Goal: Task Accomplishment & Management: Complete application form

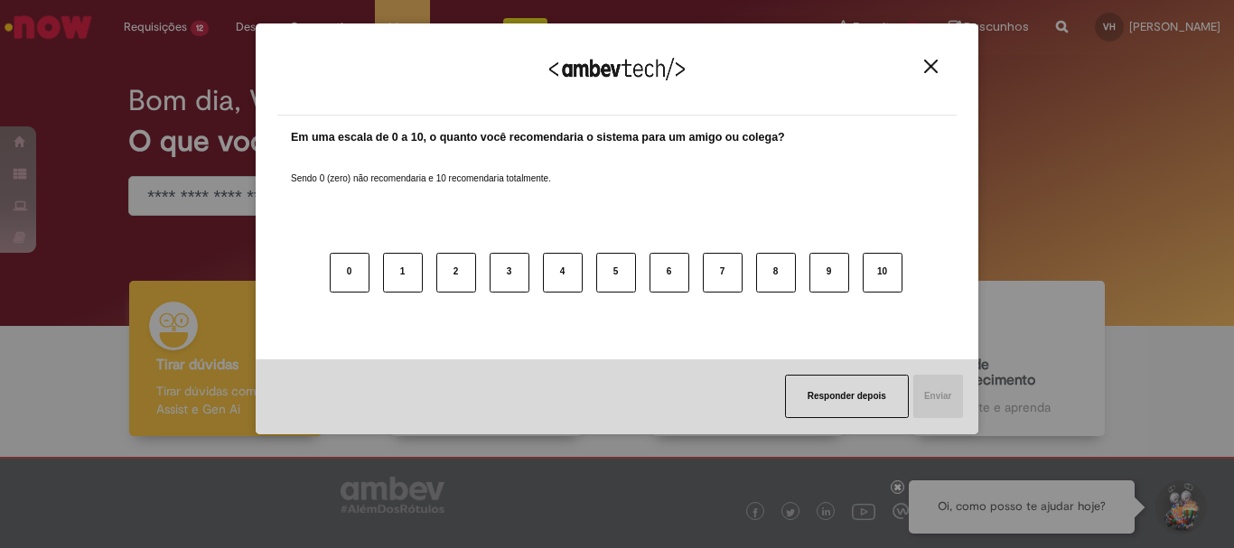
click at [923, 61] on button "Close" at bounding box center [931, 66] width 24 height 15
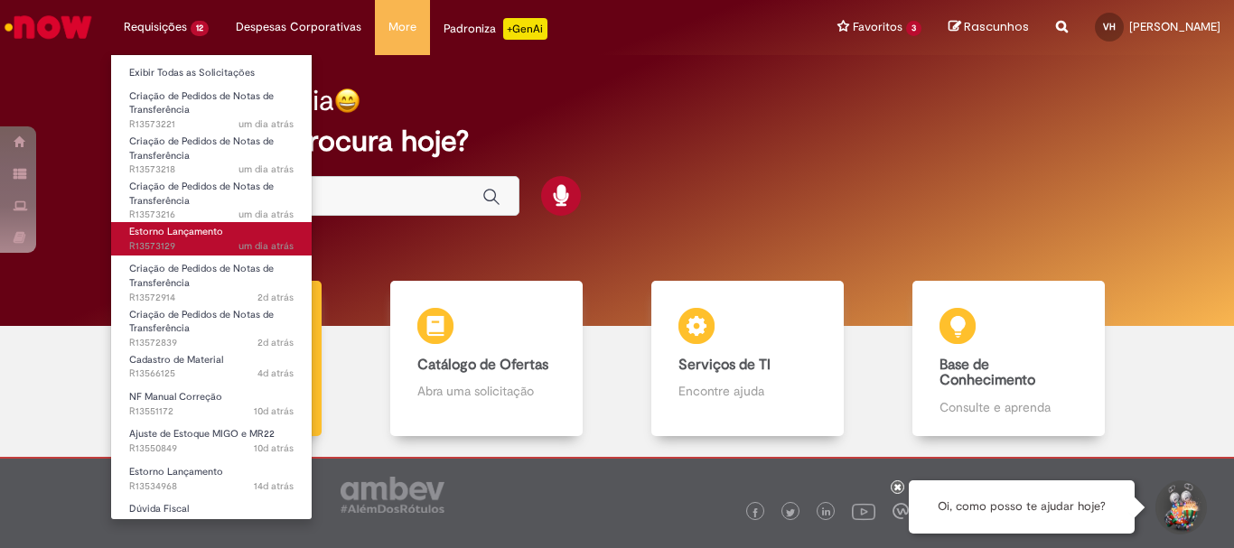
scroll to position [56, 0]
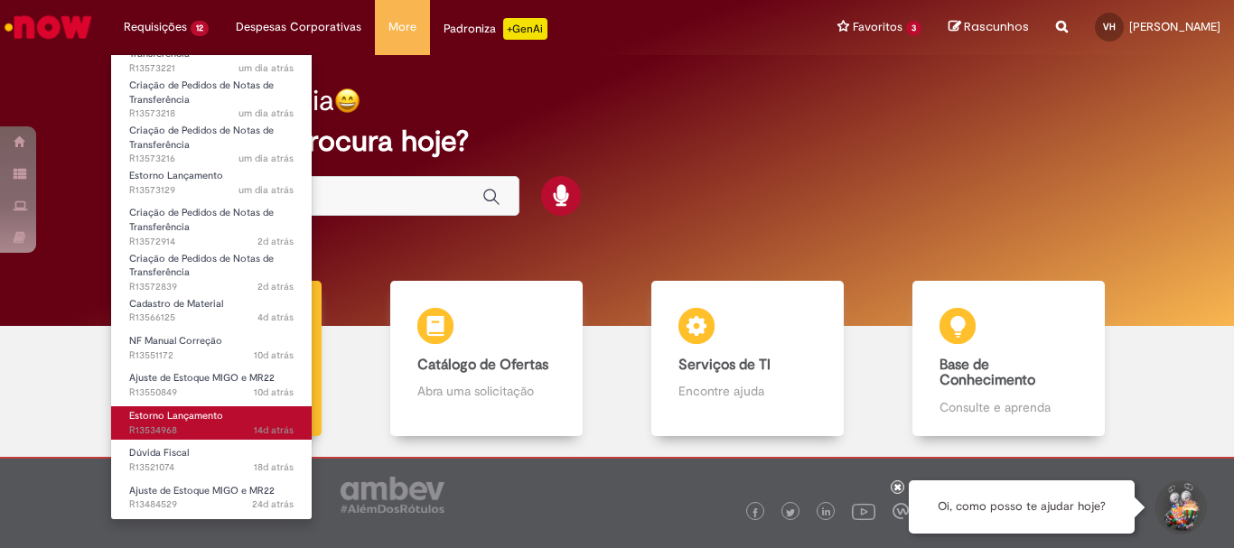
click at [217, 429] on span "14d atrás 14 dias atrás R13534968" at bounding box center [211, 431] width 164 height 14
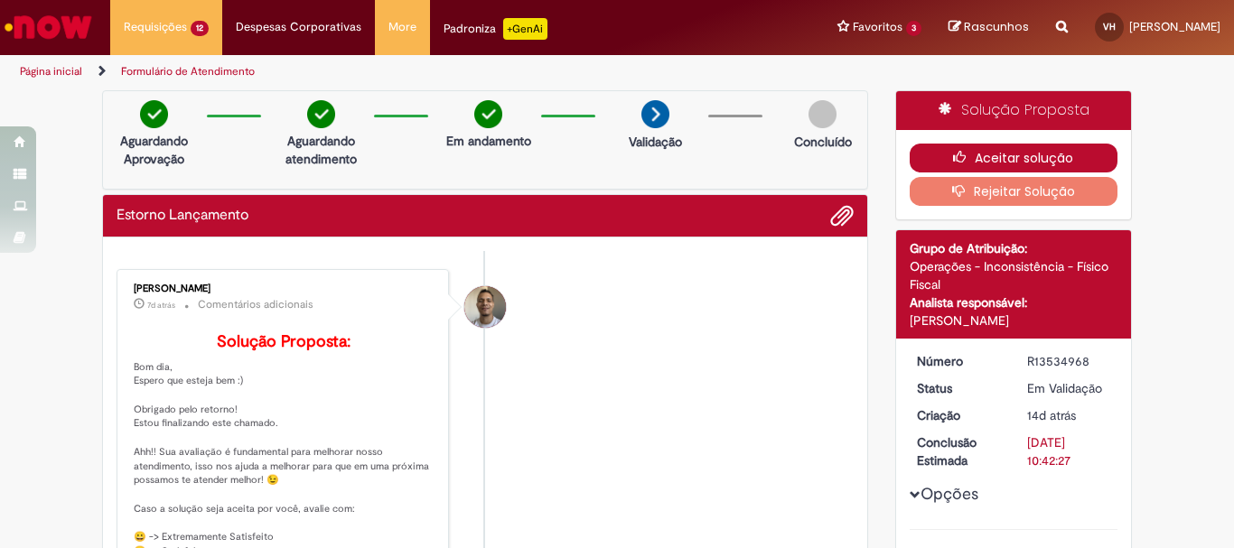
click at [1022, 151] on button "Aceitar solução" at bounding box center [1014, 158] width 209 height 29
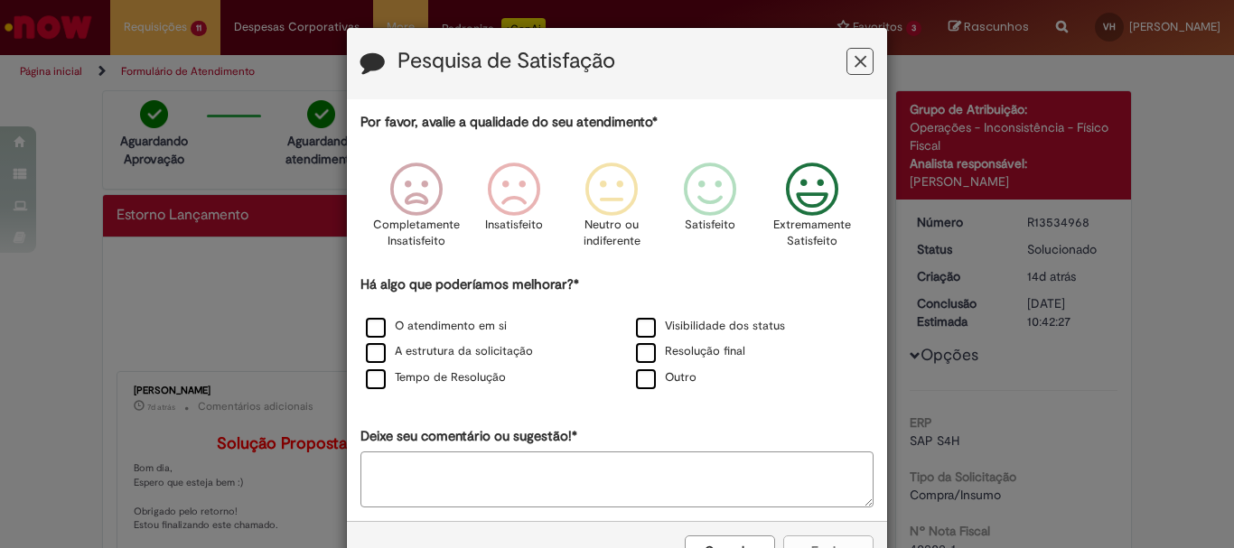
click at [804, 194] on icon "Feedback" at bounding box center [813, 190] width 68 height 54
click at [376, 333] on label "O atendimento em si" at bounding box center [436, 326] width 141 height 17
click at [686, 481] on textarea "Deixe seu comentário ou sugestão!*" at bounding box center [616, 480] width 513 height 56
type textarea "****"
click at [837, 541] on button "Enviar" at bounding box center [828, 551] width 90 height 31
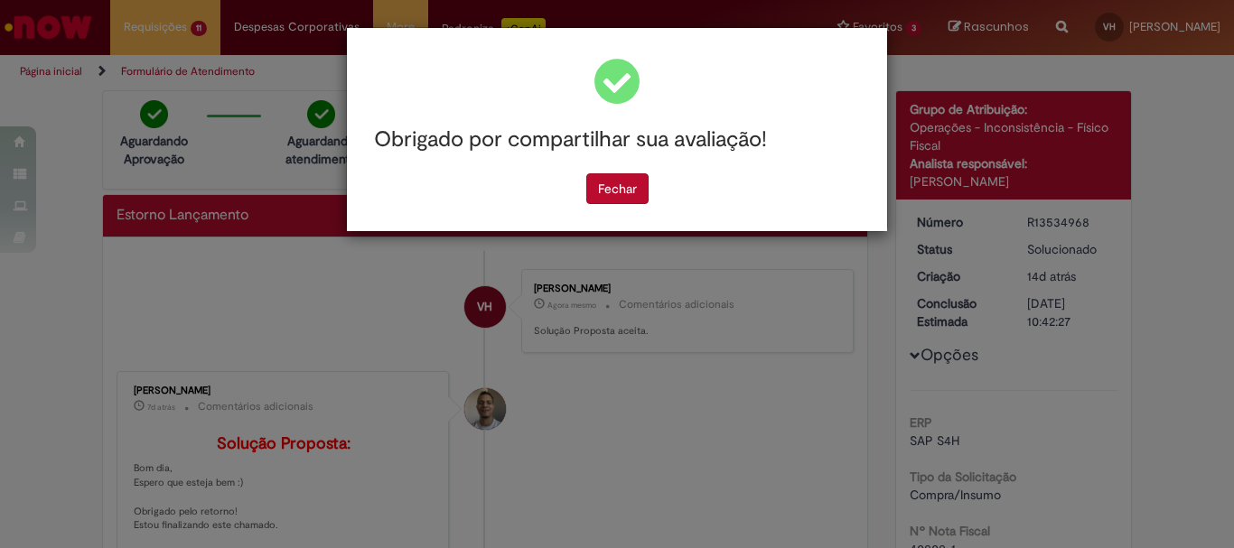
click at [675, 185] on div "Fechar" at bounding box center [616, 188] width 513 height 31
click at [607, 182] on button "Fechar" at bounding box center [617, 188] width 62 height 31
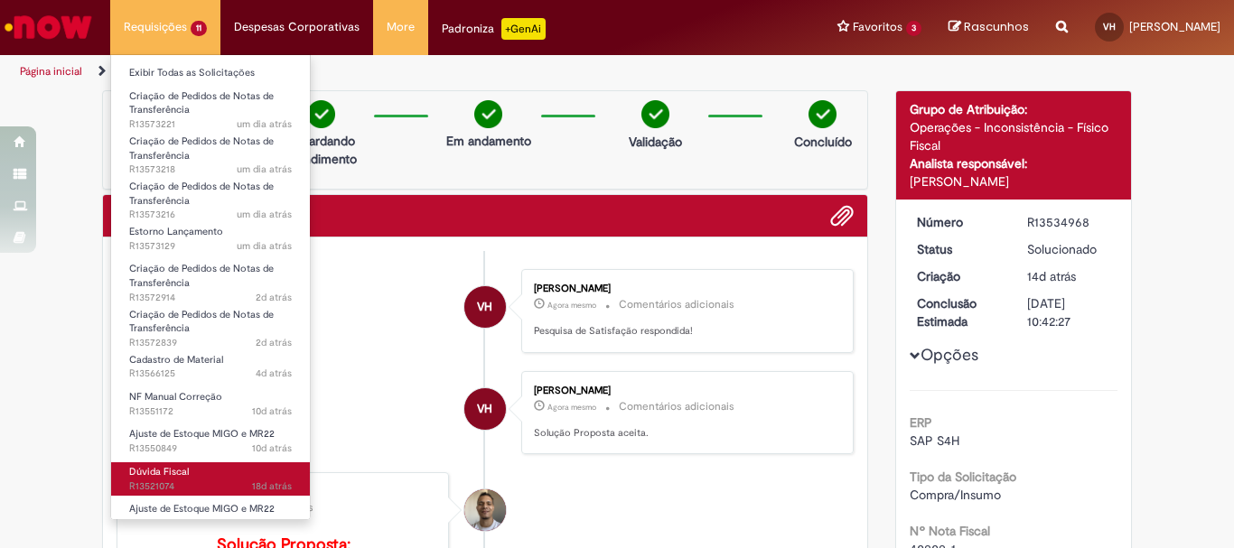
click at [203, 462] on link "Dúvida Fiscal 18d atrás 18 dias atrás R13521074" at bounding box center [210, 478] width 199 height 33
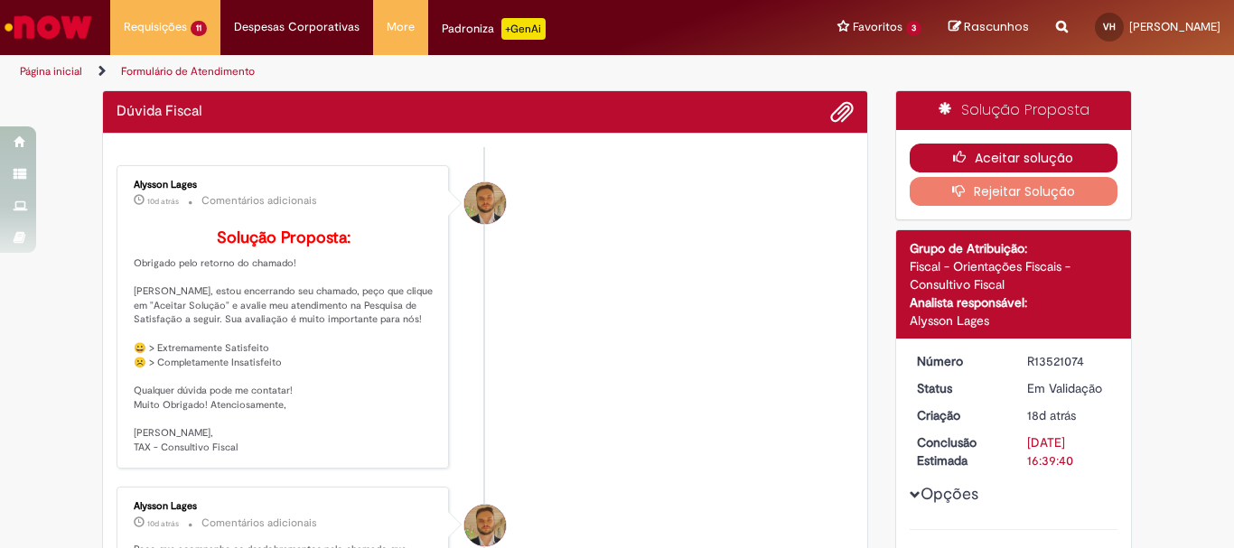
click at [940, 150] on button "Aceitar solução" at bounding box center [1014, 158] width 209 height 29
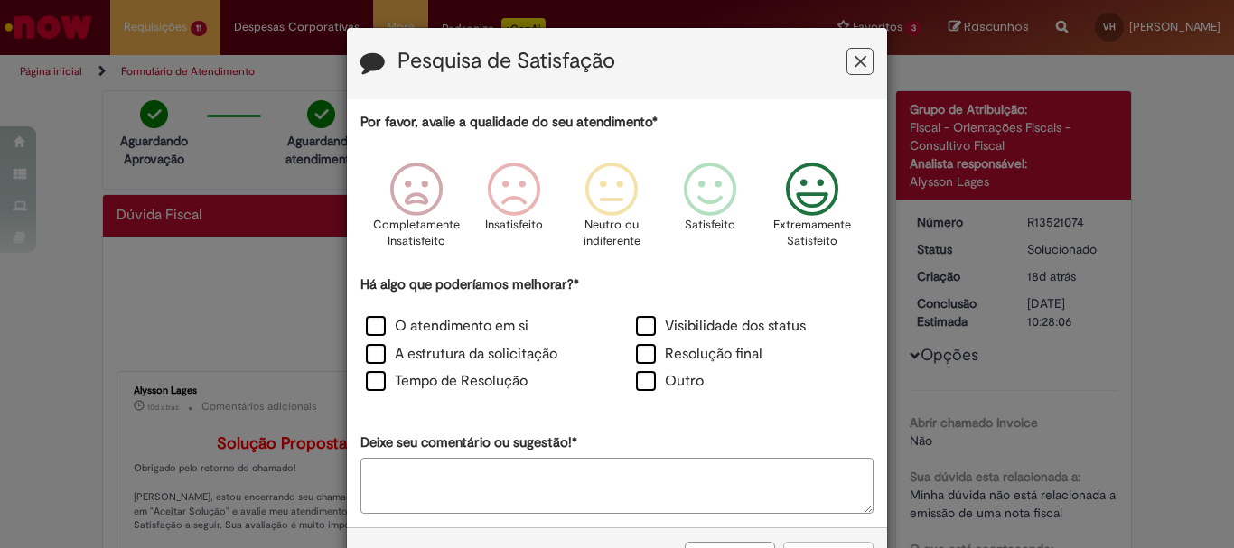
click at [831, 207] on icon "Feedback" at bounding box center [813, 190] width 68 height 54
click at [468, 324] on label "O atendimento em si" at bounding box center [447, 326] width 163 height 21
click at [636, 375] on label "Outro" at bounding box center [670, 381] width 68 height 21
click at [549, 462] on textarea "Deixe seu comentário ou sugestão!*" at bounding box center [616, 486] width 513 height 56
type textarea "**********"
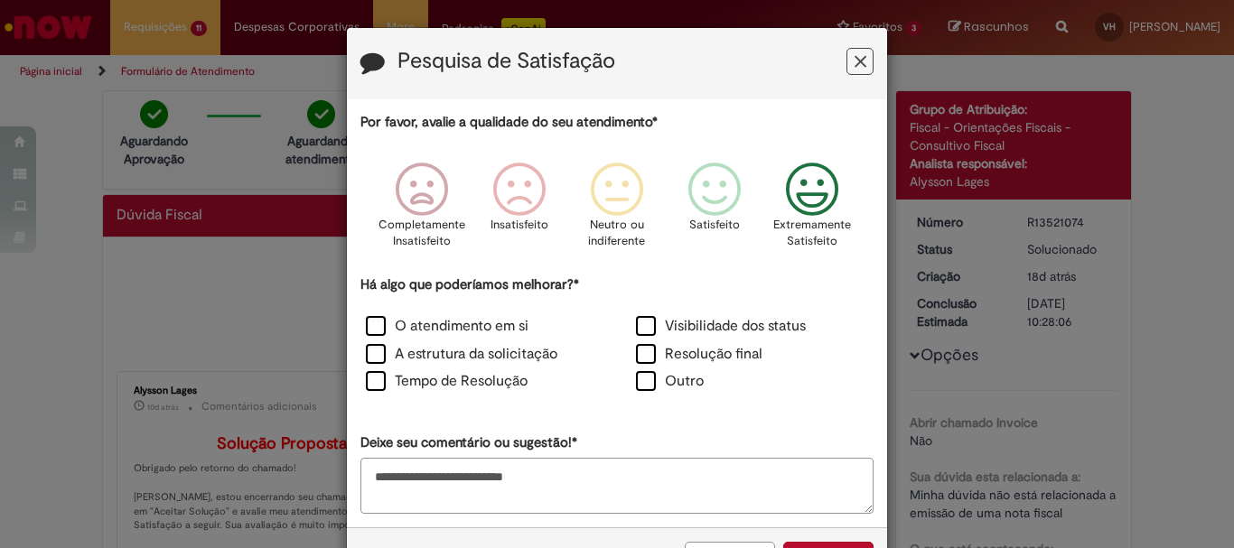
click at [823, 539] on div "Cancelar Enviar" at bounding box center [617, 556] width 540 height 59
click at [824, 546] on button "Enviar" at bounding box center [828, 557] width 90 height 31
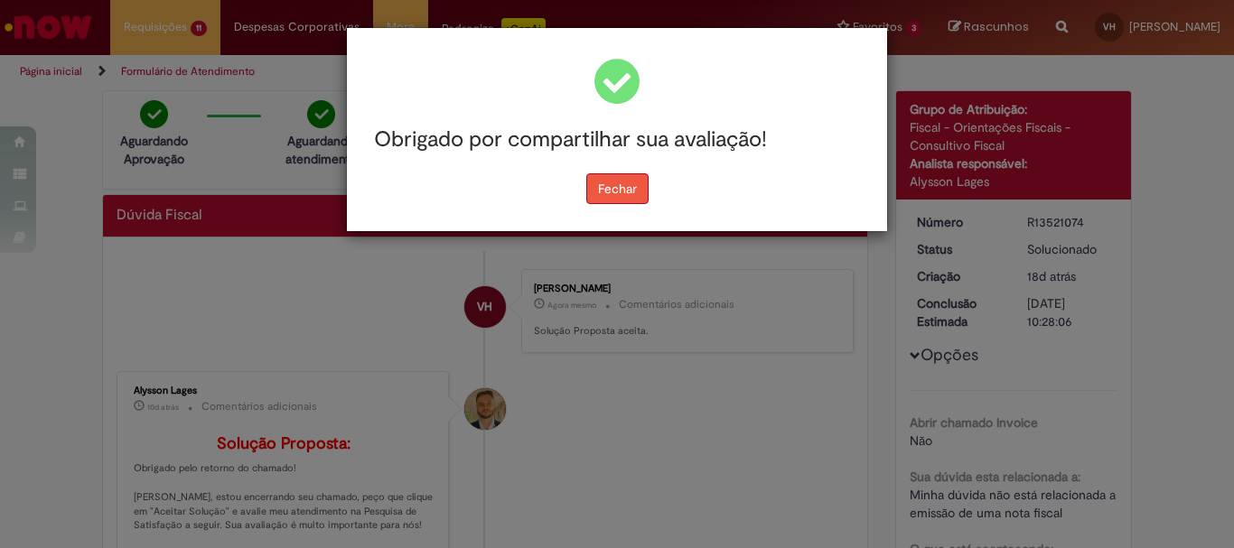
click at [609, 185] on button "Fechar" at bounding box center [617, 188] width 62 height 31
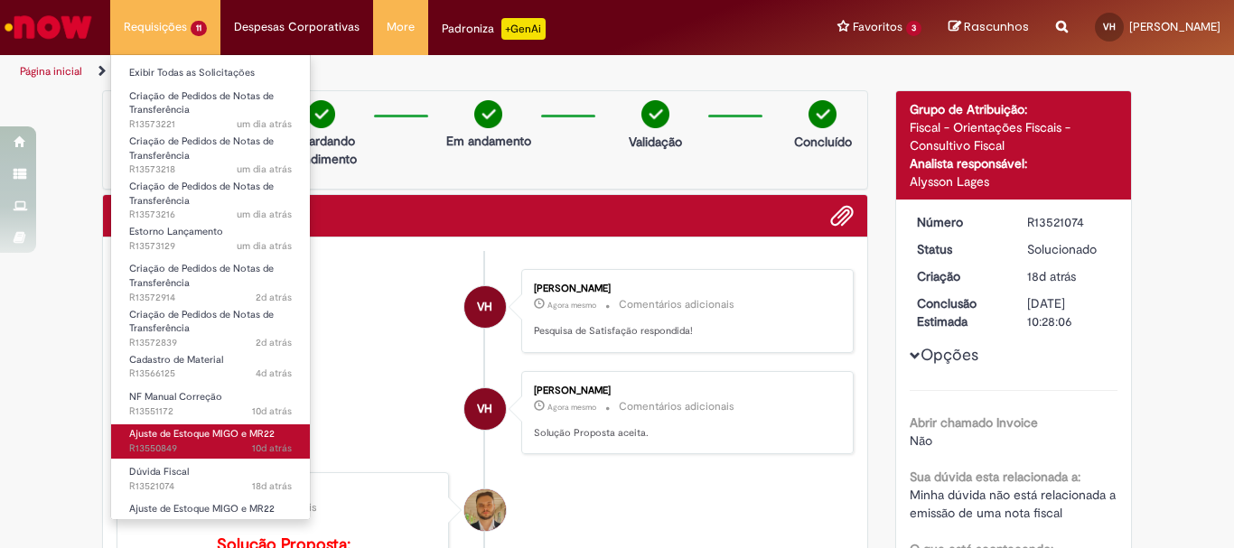
click at [219, 425] on link "Ajuste de Estoque MIGO e MR22 10d atrás 10 dias atrás R13550849" at bounding box center [210, 441] width 199 height 33
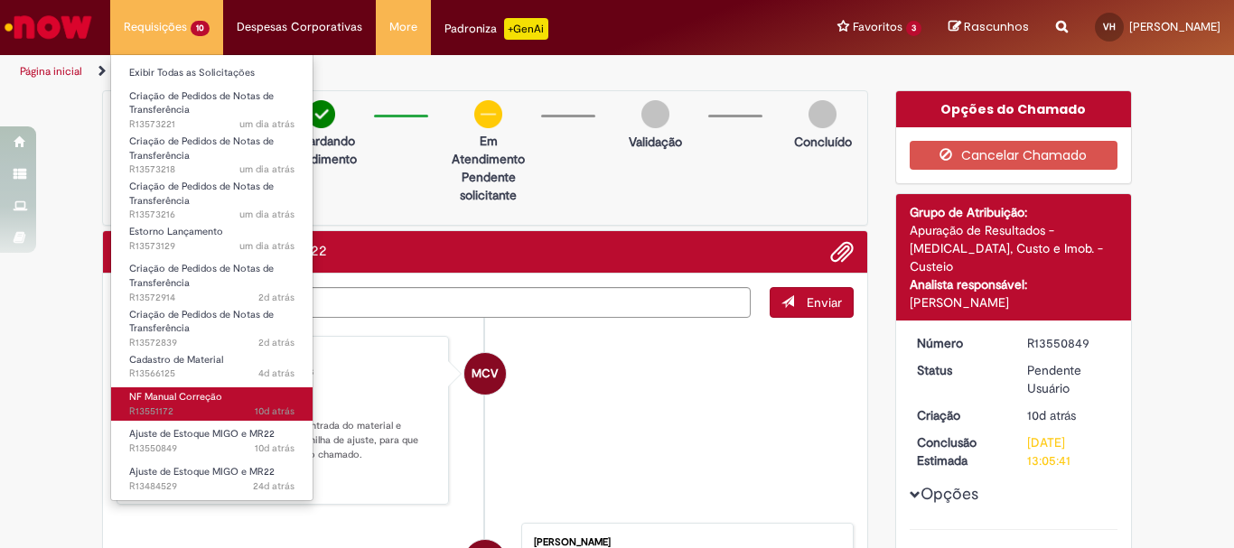
click at [259, 394] on link "NF Manual Correção 10d atrás 10 dias atrás R13551172" at bounding box center [211, 403] width 201 height 33
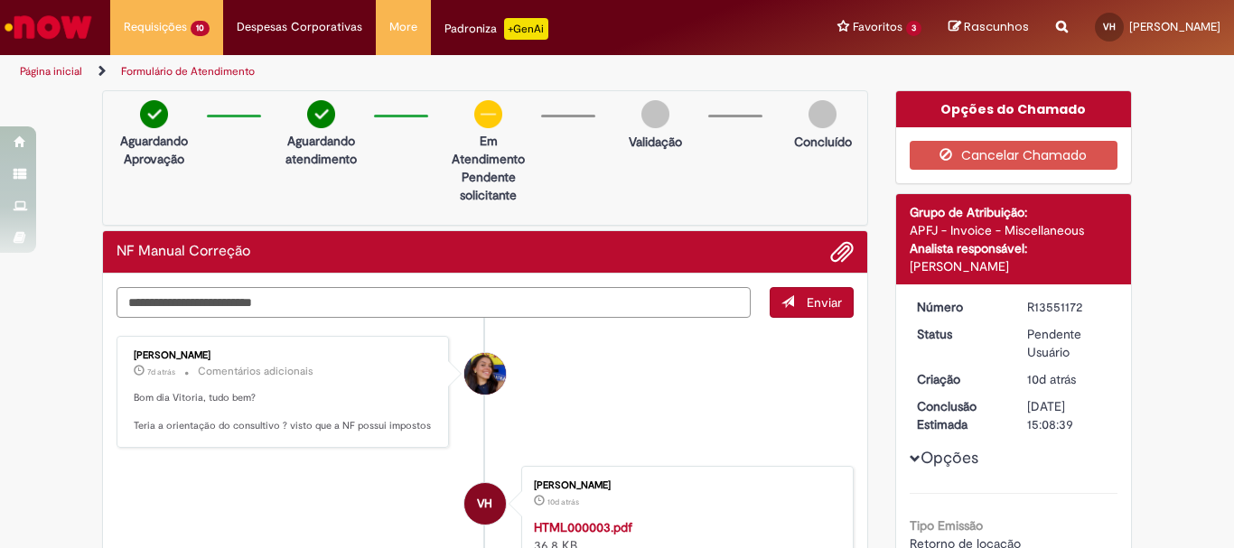
click at [378, 293] on textarea "Digite sua mensagem aqui..." at bounding box center [434, 302] width 634 height 31
type textarea "**********"
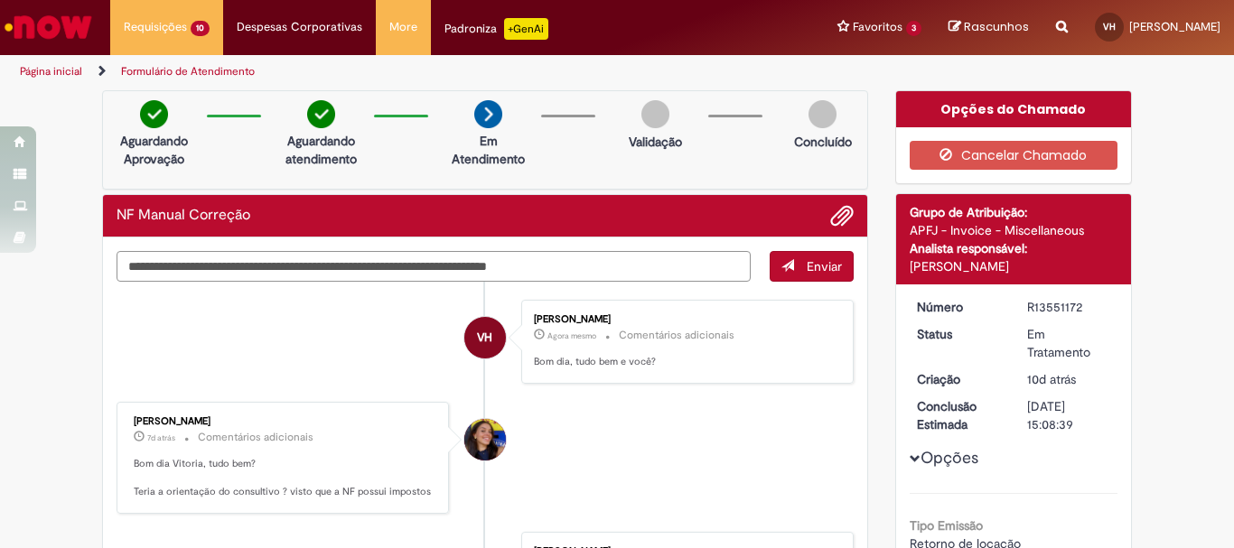
type textarea "**********"
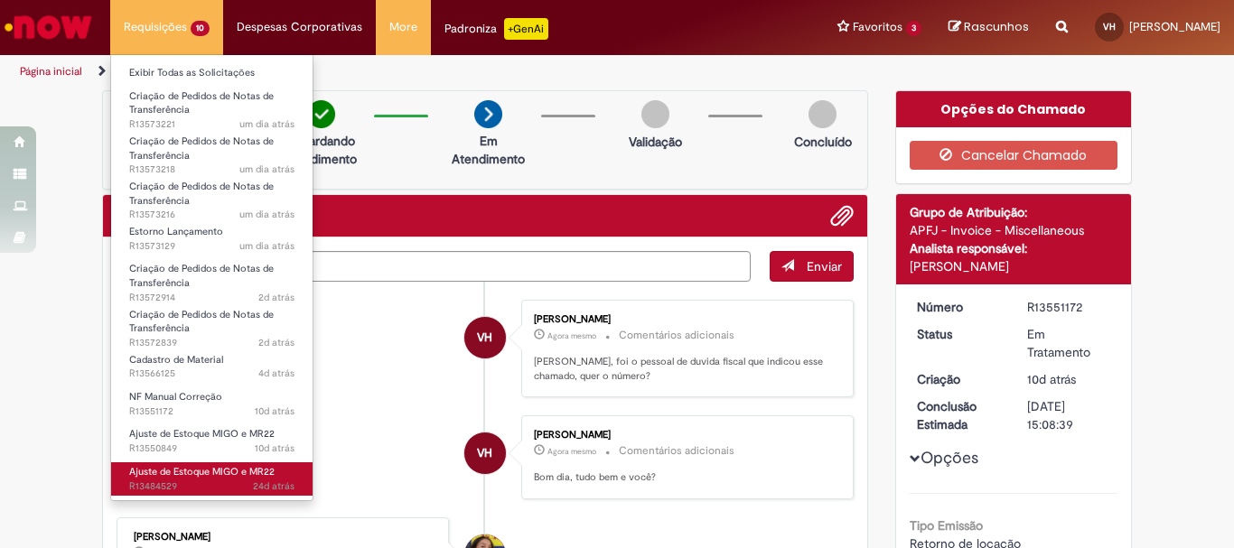
click at [229, 487] on span "24d atrás 24 dias atrás R13484529" at bounding box center [211, 487] width 165 height 14
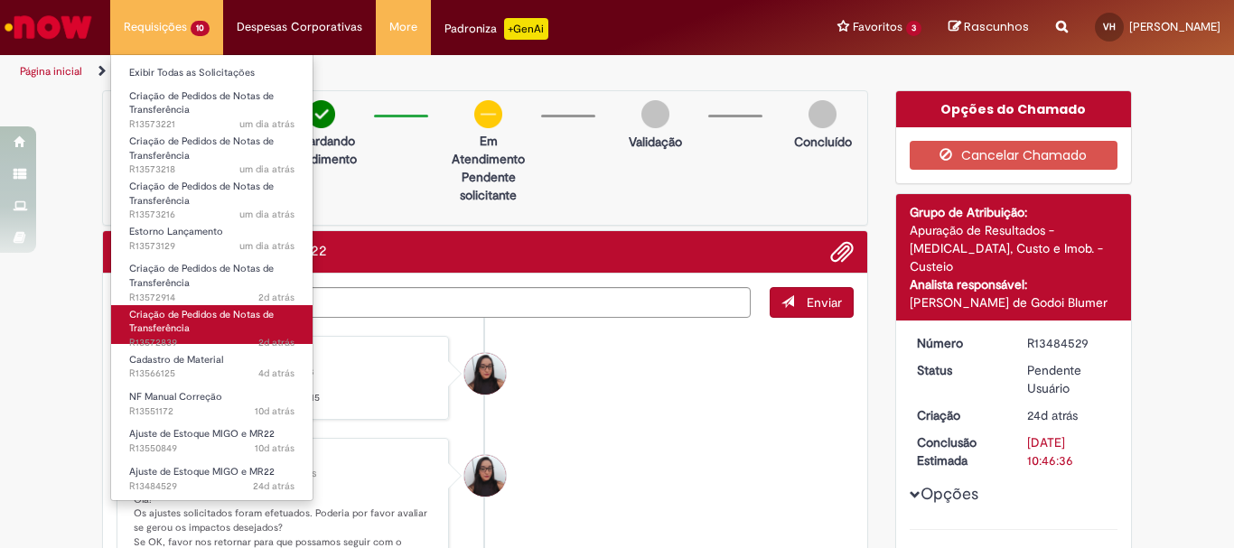
click at [248, 336] on span "2d atrás 2 dias atrás R13572839" at bounding box center [211, 343] width 165 height 14
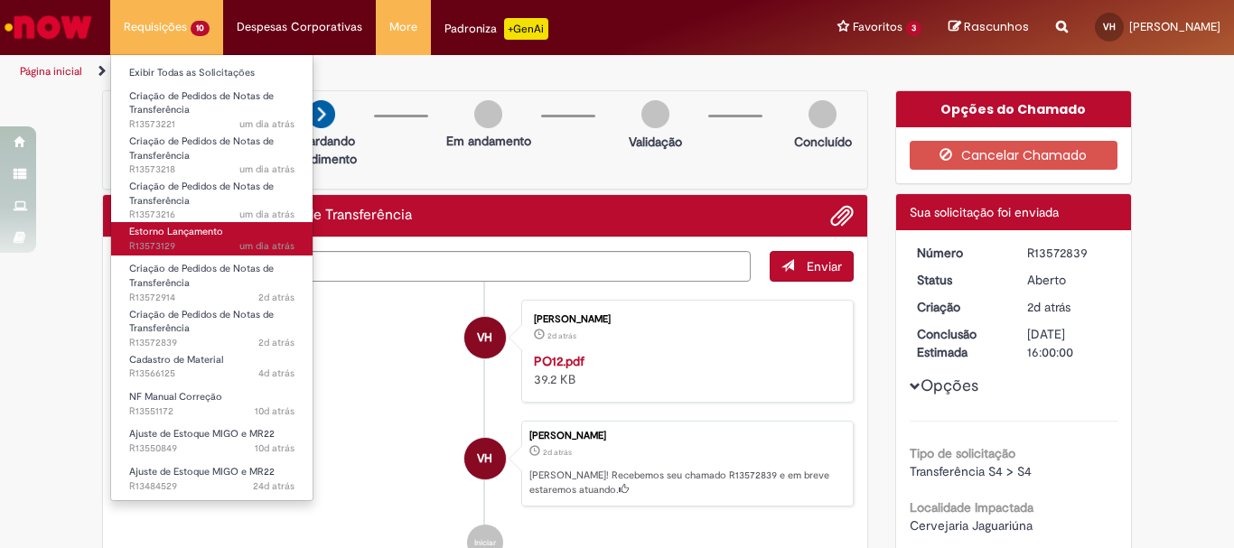
click at [224, 235] on link "Estorno Lançamento um dia atrás um dia atrás R13573129" at bounding box center [211, 238] width 201 height 33
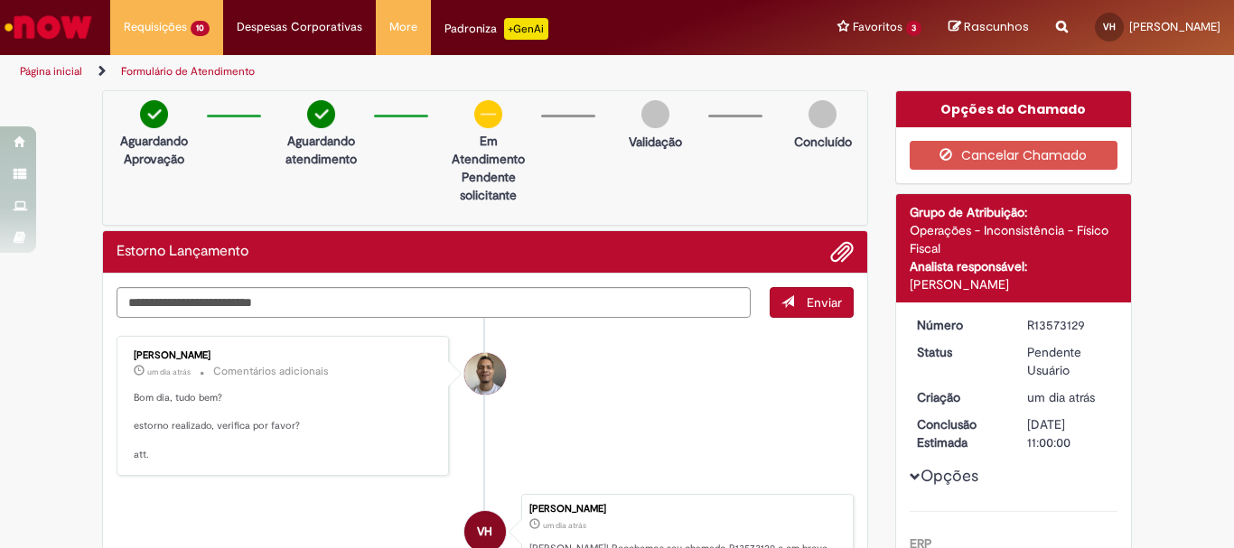
scroll to position [90, 0]
